Goal: Communication & Community: Ask a question

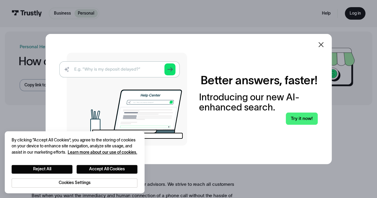
click at [323, 44] on icon at bounding box center [320, 44] width 5 height 5
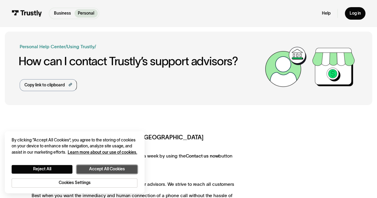
click at [105, 171] on button "Accept All Cookies" at bounding box center [107, 169] width 61 height 9
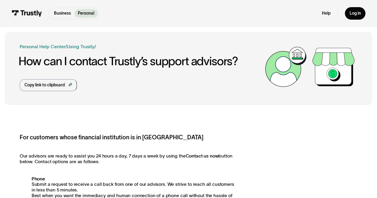
click at [32, 14] on img at bounding box center [27, 13] width 30 height 6
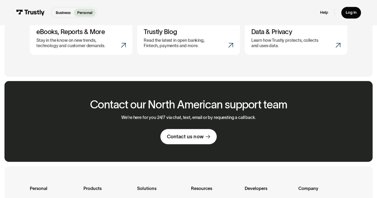
scroll to position [298, 0]
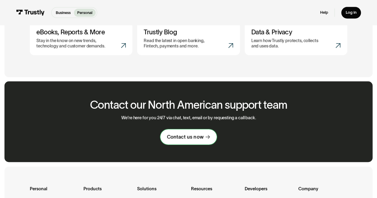
click at [180, 140] on div "Contact us now" at bounding box center [185, 137] width 36 height 6
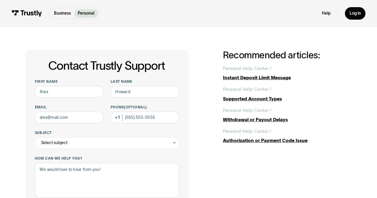
click at [98, 75] on div at bounding box center [107, 75] width 144 height 7
click at [0, 86] on div "Contact Trustly Support First name Last name Email Phone (Optional) Subject Sel…" at bounding box center [188, 184] width 377 height 314
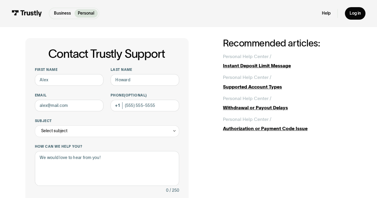
scroll to position [48, 0]
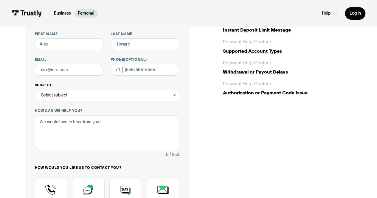
click at [91, 97] on div "Select subject" at bounding box center [107, 96] width 144 height 12
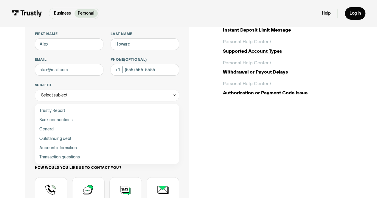
click at [0, 162] on div "Contact Trustly Support First name Last name Email Phone (Optional) Subject Sel…" at bounding box center [188, 136] width 377 height 314
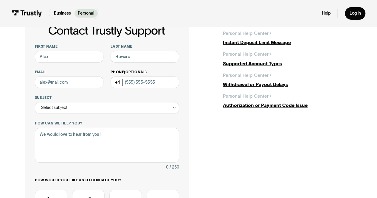
scroll to position [12, 0]
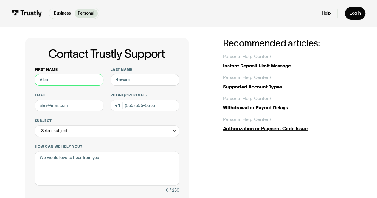
click at [68, 80] on input "First name" at bounding box center [69, 80] width 69 height 12
type input "N"
type input "Angelo"
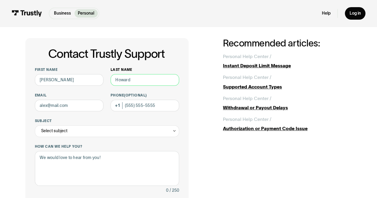
click at [141, 84] on input "Last name" at bounding box center [145, 80] width 69 height 12
type input "Leonardos"
click at [92, 108] on input "Email" at bounding box center [69, 106] width 69 height 12
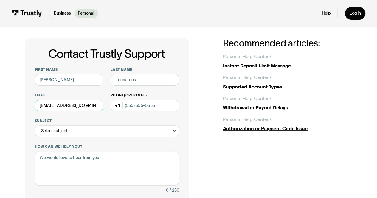
type input "aleonardos8879@gmail.com"
click at [127, 110] on input "Phone (Optional)" at bounding box center [145, 106] width 69 height 12
type input "(347) 909-0619"
click at [110, 128] on div "Select subject" at bounding box center [107, 131] width 144 height 12
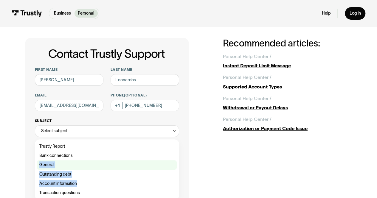
drag, startPoint x: 81, startPoint y: 192, endPoint x: 97, endPoint y: 166, distance: 30.0
click at [97, 166] on div "Trustly Report Bank connections General Outstanding debt Account information Tr…" at bounding box center [107, 170] width 140 height 56
click at [95, 165] on div "Contact Trustly Support" at bounding box center [107, 164] width 140 height 9
type input "*******"
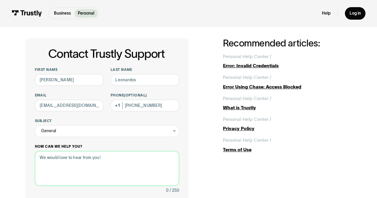
click at [94, 165] on textarea "How can we help you?" at bounding box center [107, 168] width 144 height 35
click at [0, 114] on div "Contact Trustly Support First name Angelo Last name Leonardos Email aleonardos8…" at bounding box center [188, 172] width 377 height 314
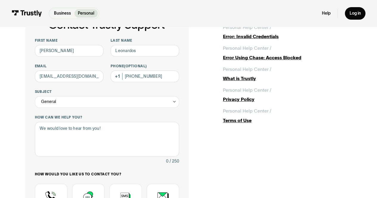
scroll to position [60, 0]
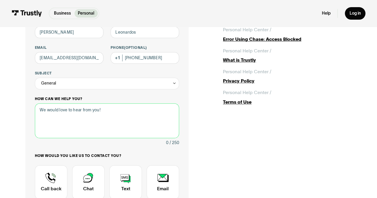
click at [79, 111] on textarea "How can we help you?" at bounding box center [107, 120] width 144 height 35
type textarea "G"
type textarea "h"
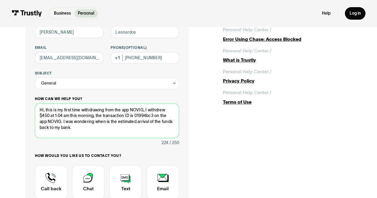
click at [69, 116] on textarea "Hi, this is my first time withdrawing from the app NOVIG, I withdrew $450 at 1:…" at bounding box center [107, 120] width 144 height 35
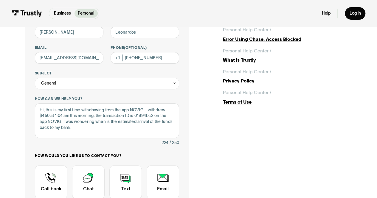
click at [15, 91] on div "Contact Trustly Support First name Angelo Last name Leonardos Email aleonardos8…" at bounding box center [189, 124] width 354 height 314
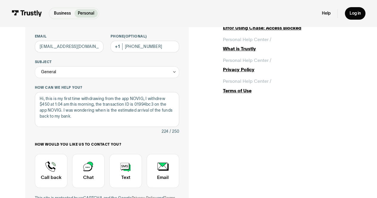
scroll to position [71, 0]
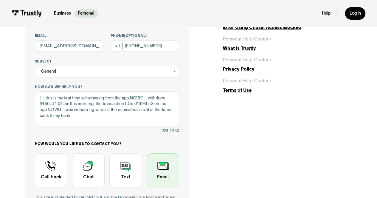
click at [173, 169] on div "Contact Trustly Support" at bounding box center [163, 170] width 32 height 34
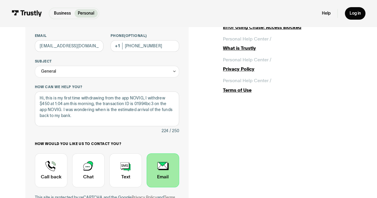
click at [214, 147] on div "Contact Trustly Support First name Angelo Last name Leonardos Email aleonardos8…" at bounding box center [188, 112] width 326 height 267
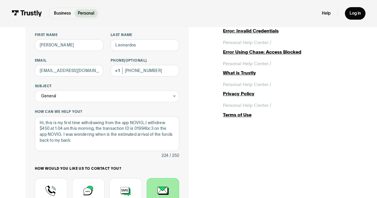
scroll to position [48, 0]
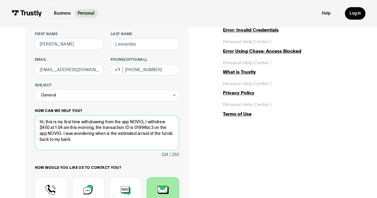
click at [100, 140] on textarea "Hi, this is my first time withdrawing from the app NOVIG, I withdrew $450 at 1:…" at bounding box center [107, 132] width 144 height 35
click at [49, 129] on textarea "Hi, this is my first time withdrawing from the app NOVIG, I withdrew $450 at 1:…" at bounding box center [107, 132] width 144 height 35
type textarea "Hi, this is my first time withdrawing from the app NOVIG, I withdrew $450.00 at…"
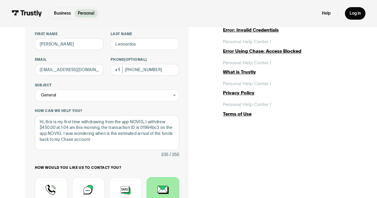
click at [220, 141] on div "Contact Trustly Support First name Angelo Last name Leonardos Email aleonardos8…" at bounding box center [188, 135] width 326 height 267
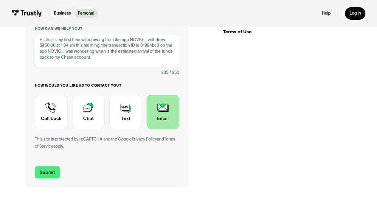
scroll to position [131, 0]
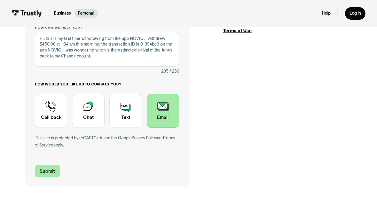
click at [46, 172] on input "Submit" at bounding box center [47, 171] width 25 height 12
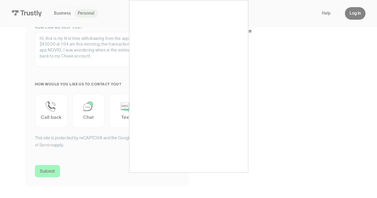
type input "+13479090619"
